Goal: Transaction & Acquisition: Purchase product/service

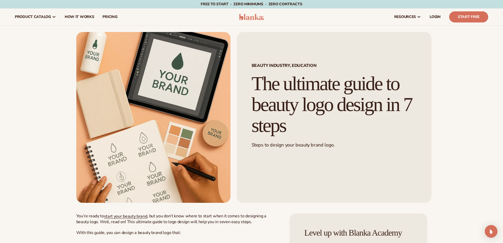
click at [288, 96] on h1 "The ultimate guide to beauty logo design in 7 steps" at bounding box center [334, 104] width 165 height 62
click at [46, 17] on span "product catalog" at bounding box center [33, 17] width 36 height 4
click at [53, 16] on icon at bounding box center [54, 17] width 4 height 4
click at [249, 17] on img at bounding box center [251, 17] width 25 height 6
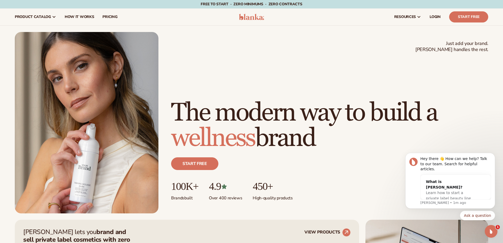
click at [213, 133] on span "wellness" at bounding box center [213, 138] width 84 height 31
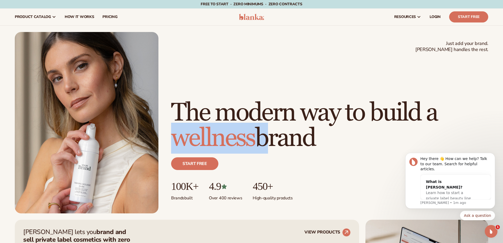
click at [213, 133] on span "wellness" at bounding box center [213, 138] width 84 height 31
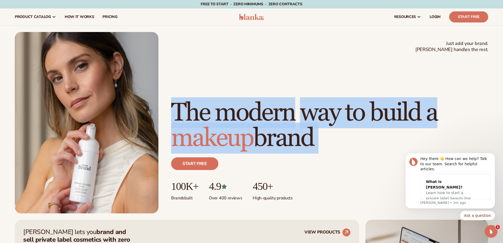
click at [213, 133] on span "makeup" at bounding box center [212, 138] width 82 height 31
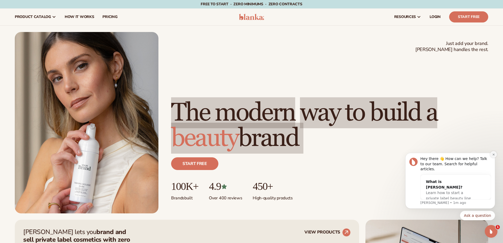
click at [493, 158] on button "Dismiss notification" at bounding box center [493, 154] width 7 height 7
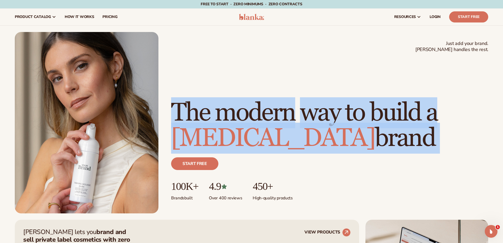
click at [285, 130] on h1 "The modern way to build a skin care brand" at bounding box center [329, 125] width 317 height 51
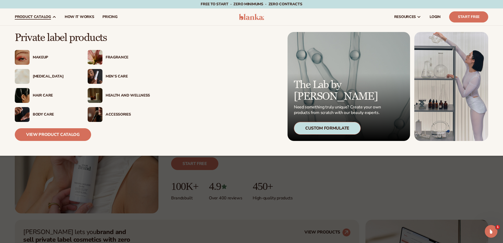
click at [39, 77] on div "[MEDICAL_DATA]" at bounding box center [55, 76] width 44 height 4
click at [49, 134] on link "View Product Catalog" at bounding box center [53, 134] width 76 height 13
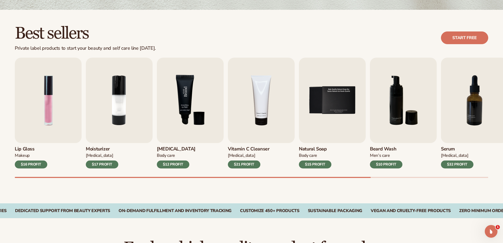
click at [190, 106] on img "3 / 9" at bounding box center [190, 100] width 67 height 85
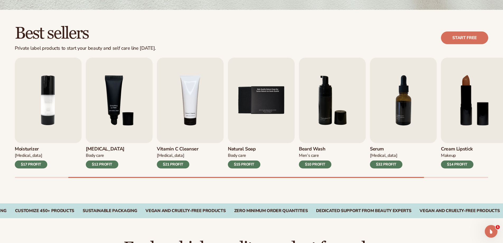
click at [101, 162] on div "$12 PROFIT" at bounding box center [102, 164] width 32 height 8
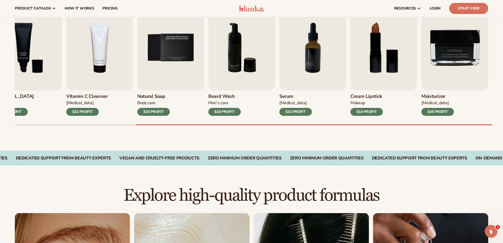
scroll to position [53, 0]
